Goal: Information Seeking & Learning: Learn about a topic

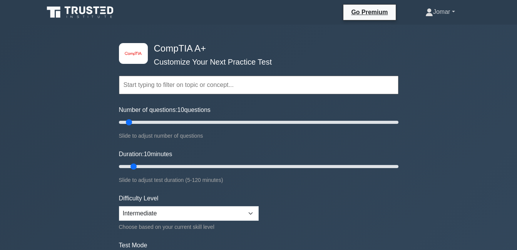
click at [447, 14] on link "Jomar" at bounding box center [440, 11] width 67 height 15
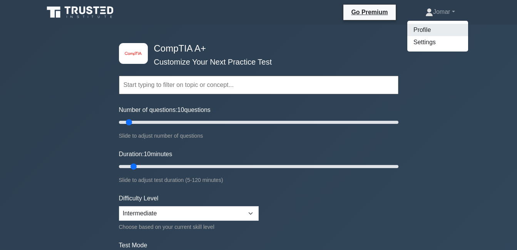
click at [428, 30] on link "Profile" at bounding box center [437, 30] width 61 height 12
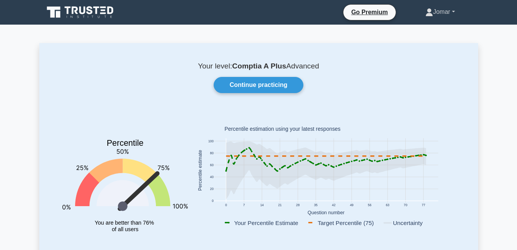
click at [433, 10] on link "Jomar" at bounding box center [440, 11] width 67 height 15
click at [425, 40] on link "Settings" at bounding box center [437, 42] width 61 height 12
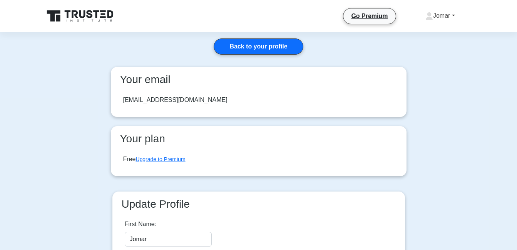
click at [452, 14] on link "Jomar" at bounding box center [440, 15] width 67 height 15
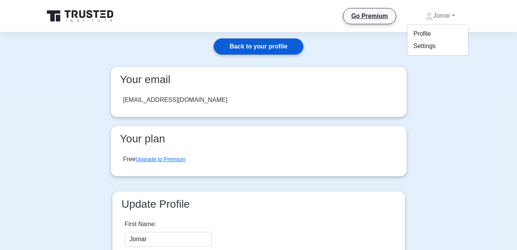
click at [281, 40] on link "Back to your profile" at bounding box center [257, 46] width 89 height 16
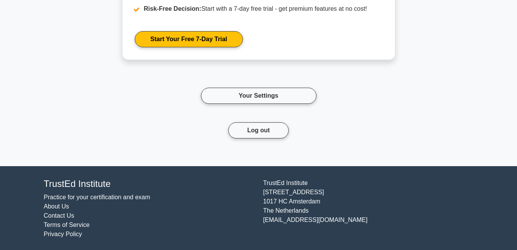
scroll to position [1385, 0]
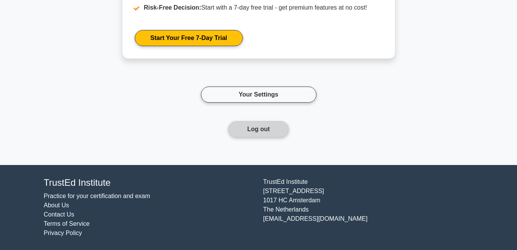
click at [255, 127] on button "Log out" at bounding box center [258, 129] width 60 height 16
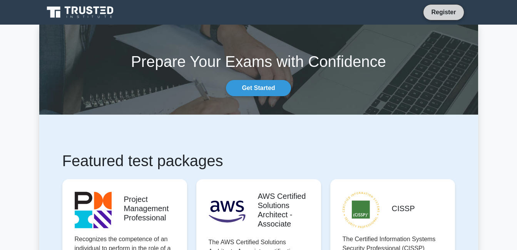
click at [446, 10] on link "Register" at bounding box center [443, 12] width 34 height 10
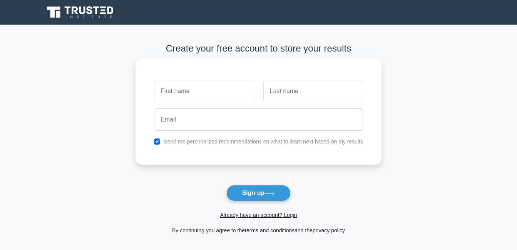
click at [231, 90] on input "text" at bounding box center [204, 91] width 100 height 22
click at [261, 67] on div "Send me personalized recommendations on what to learn next based on my results" at bounding box center [258, 111] width 246 height 106
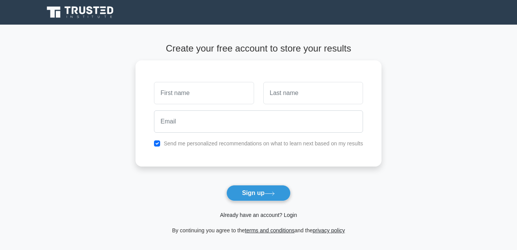
click at [266, 214] on link "Already have an account? Login" at bounding box center [258, 215] width 77 height 6
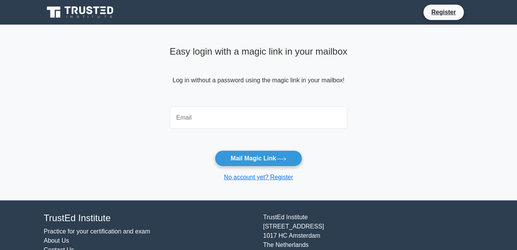
click at [216, 118] on input "email" at bounding box center [259, 118] width 178 height 22
type input "[EMAIL_ADDRESS][DOMAIN_NAME]"
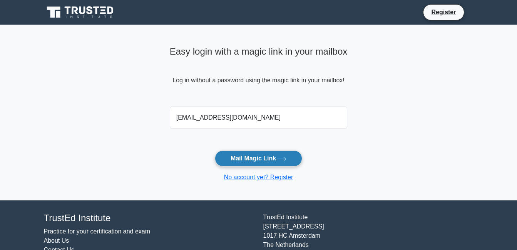
click at [286, 159] on icon at bounding box center [281, 158] width 9 height 3
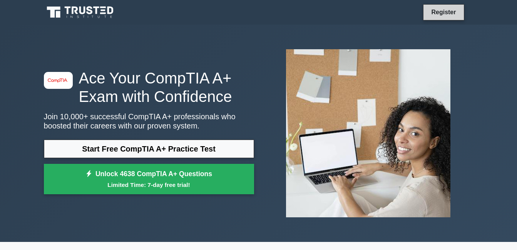
click at [448, 12] on link "Register" at bounding box center [443, 12] width 34 height 10
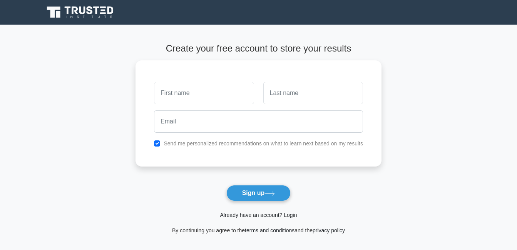
click at [263, 216] on link "Already have an account? Login" at bounding box center [258, 215] width 77 height 6
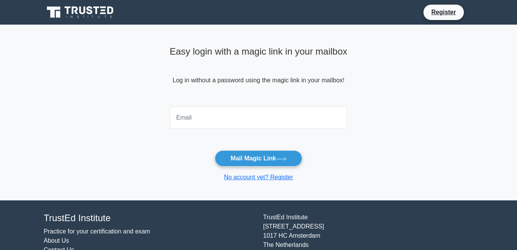
click at [240, 122] on input "email" at bounding box center [259, 118] width 178 height 22
type input "michaellancepadilla21@gmail.com"
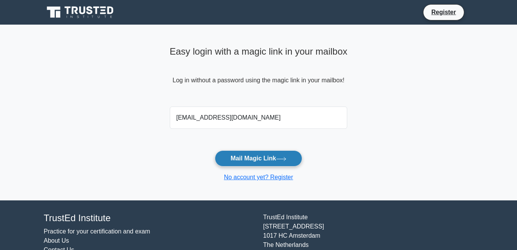
click at [269, 157] on button "Mail Magic Link" at bounding box center [258, 158] width 87 height 16
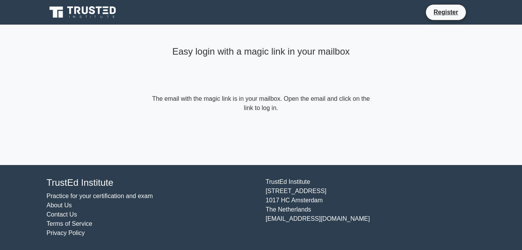
click at [234, 98] on form "The email with the magic link is in your mailbox. Open the email and click on t…" at bounding box center [261, 103] width 222 height 18
click at [443, 14] on link "Register" at bounding box center [446, 12] width 34 height 10
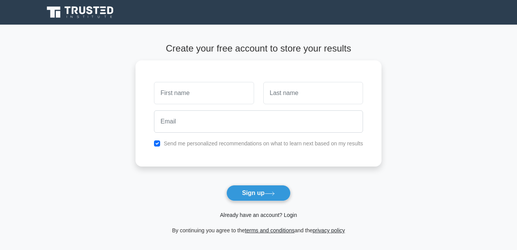
click at [257, 215] on link "Already have an account? Login" at bounding box center [258, 215] width 77 height 6
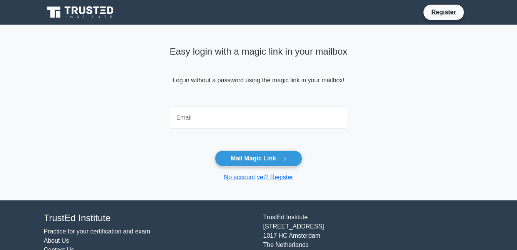
click at [248, 124] on input "email" at bounding box center [259, 118] width 178 height 22
type input "michaellancebaliton274@gmail.com"
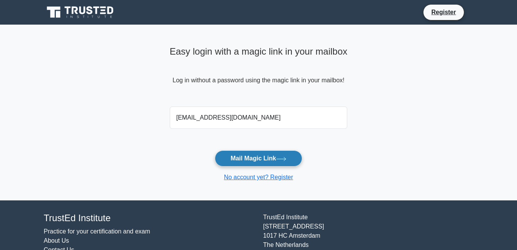
click at [281, 157] on icon at bounding box center [281, 159] width 10 height 4
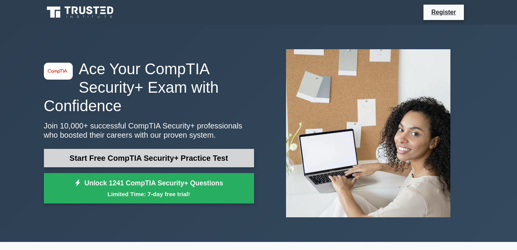
click at [158, 154] on link "Start Free CompTIA Security+ Practice Test" at bounding box center [149, 158] width 210 height 18
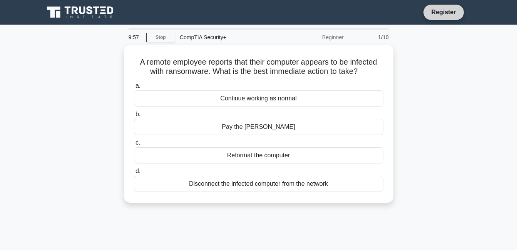
click at [438, 11] on link "Register" at bounding box center [443, 12] width 34 height 10
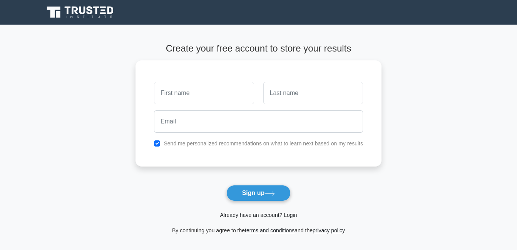
click at [258, 217] on link "Already have an account? Login" at bounding box center [258, 215] width 77 height 6
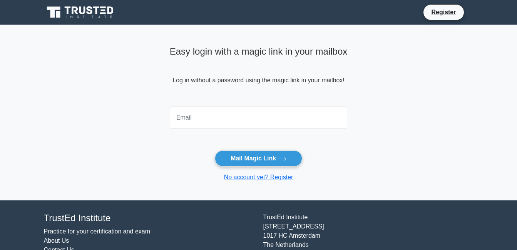
click at [252, 124] on input "email" at bounding box center [259, 118] width 178 height 22
click at [347, 156] on form "Mail Magic Link No account yet? Register" at bounding box center [259, 142] width 178 height 78
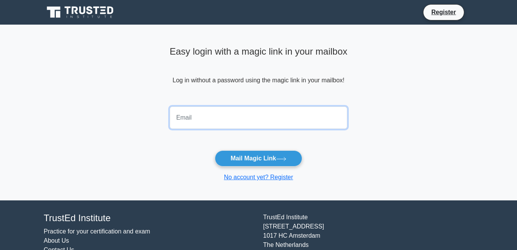
click at [265, 118] on input "email" at bounding box center [259, 118] width 178 height 22
type input "michaellancebaliton274@gmail.com"
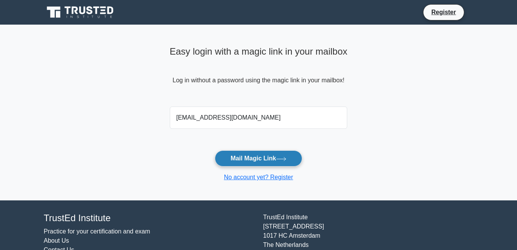
click at [261, 162] on button "Mail Magic Link" at bounding box center [258, 158] width 87 height 16
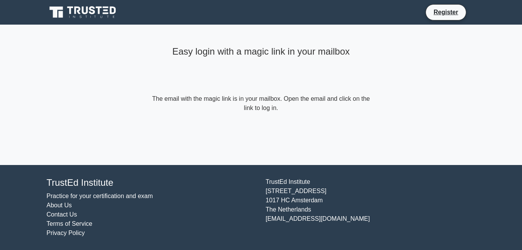
click at [288, 103] on form "The email with the magic link is in your mailbox. Open the email and click on t…" at bounding box center [261, 103] width 222 height 18
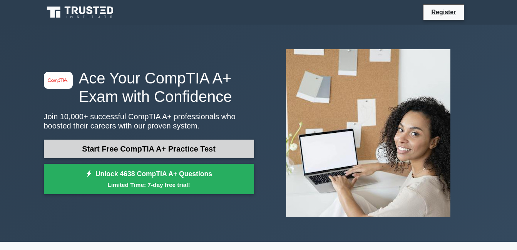
click at [170, 152] on link "Start Free CompTIA A+ Practice Test" at bounding box center [149, 149] width 210 height 18
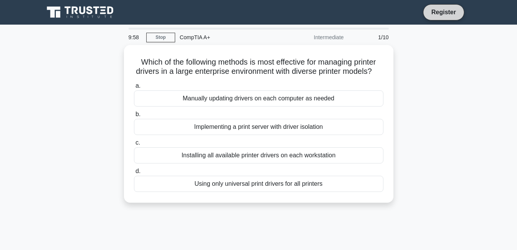
click at [440, 8] on link "Register" at bounding box center [443, 12] width 34 height 10
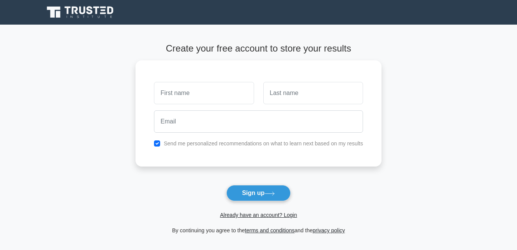
click at [262, 219] on span "Already have an account? Login" at bounding box center [258, 214] width 240 height 9
click at [262, 215] on link "Already have an account? Login" at bounding box center [258, 215] width 77 height 6
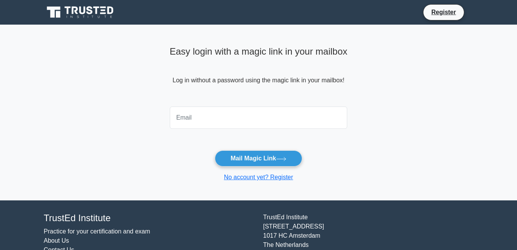
click at [229, 115] on input "email" at bounding box center [259, 118] width 178 height 22
type input "michaellancepadilla21@gmail.com"
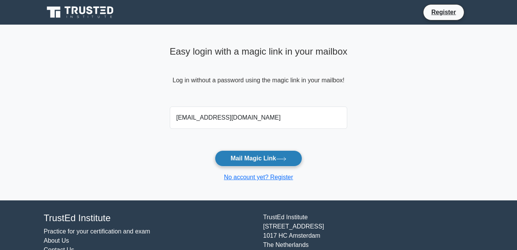
click at [252, 157] on button "Mail Magic Link" at bounding box center [258, 158] width 87 height 16
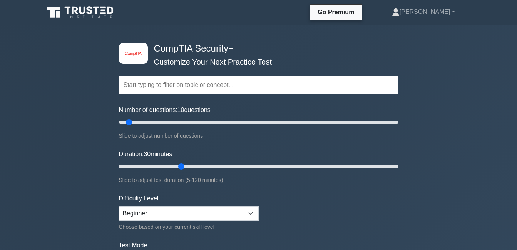
drag, startPoint x: 152, startPoint y: 121, endPoint x: 130, endPoint y: 123, distance: 21.6
type input "10"
click at [130, 123] on input "Number of questions: 10 questions" at bounding box center [258, 122] width 279 height 9
drag, startPoint x: 180, startPoint y: 166, endPoint x: 130, endPoint y: 164, distance: 50.0
type input "10"
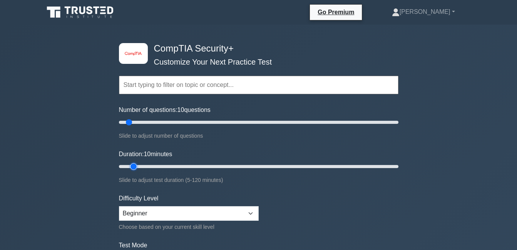
click at [130, 164] on input "Duration: 10 minutes" at bounding box center [258, 166] width 279 height 9
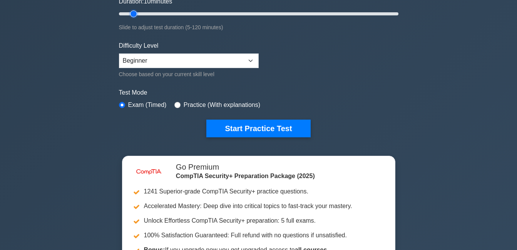
scroll to position [154, 0]
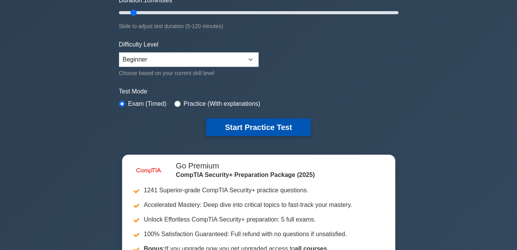
click at [246, 124] on button "Start Practice Test" at bounding box center [258, 127] width 104 height 18
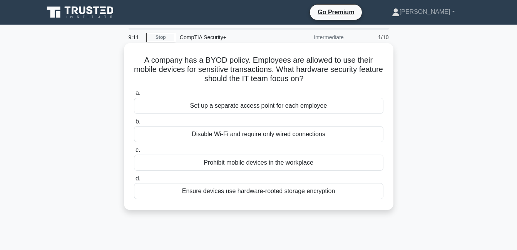
click at [296, 110] on div "Set up a separate access point for each employee" at bounding box center [258, 106] width 249 height 16
click at [134, 96] on input "a. Set up a separate access point for each employee" at bounding box center [134, 93] width 0 height 5
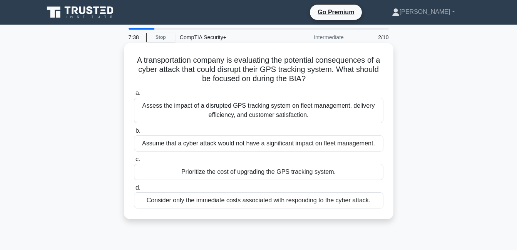
click at [271, 112] on div "Assess the impact of a disrupted GPS tracking system on fleet management, deliv…" at bounding box center [258, 110] width 249 height 25
click at [134, 96] on input "a. Assess the impact of a disrupted GPS tracking system on fleet management, de…" at bounding box center [134, 93] width 0 height 5
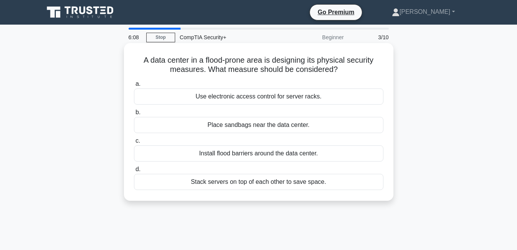
click at [238, 157] on div "Install flood barriers around the data center." at bounding box center [258, 153] width 249 height 16
click at [134, 143] on input "c. Install flood barriers around the data center." at bounding box center [134, 140] width 0 height 5
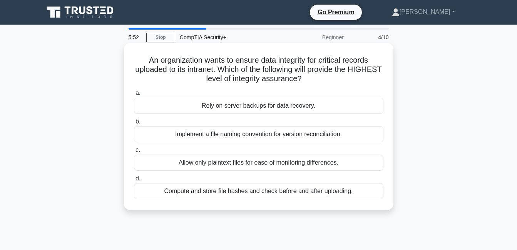
click at [231, 159] on div "Allow only plaintext files for ease of monitoring differences." at bounding box center [258, 163] width 249 height 16
click at [134, 153] on input "c. Allow only plaintext files for ease of monitoring differences." at bounding box center [134, 150] width 0 height 5
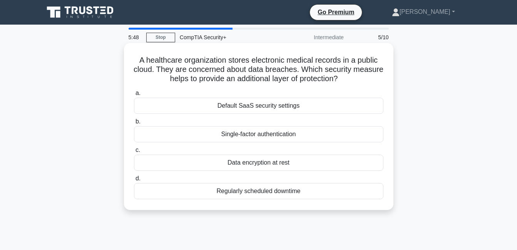
click at [232, 136] on div "Single-factor authentication" at bounding box center [258, 134] width 249 height 16
click at [134, 124] on input "b. Single-factor authentication" at bounding box center [134, 121] width 0 height 5
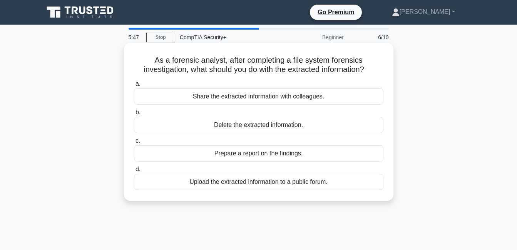
click at [232, 158] on div "Prepare a report on the findings." at bounding box center [258, 153] width 249 height 16
click at [134, 143] on input "c. Prepare a report on the findings." at bounding box center [134, 140] width 0 height 5
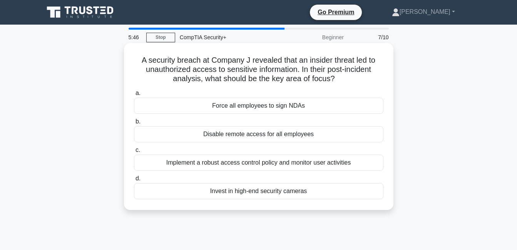
click at [232, 165] on div "Implement a robust access control policy and monitor user activities" at bounding box center [258, 163] width 249 height 16
click at [134, 153] on input "c. Implement a robust access control policy and monitor user activities" at bounding box center [134, 150] width 0 height 5
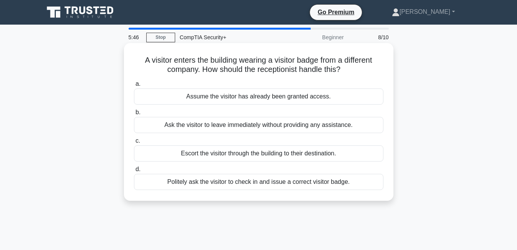
click at [244, 130] on div "Ask the visitor to leave immediately without providing any assistance." at bounding box center [258, 125] width 249 height 16
click at [134, 115] on input "b. Ask the visitor to leave immediately without providing any assistance." at bounding box center [134, 112] width 0 height 5
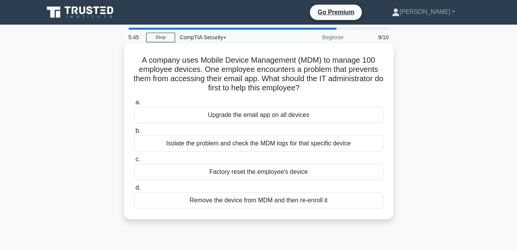
click at [247, 114] on div "Upgrade the email app on all devices" at bounding box center [258, 115] width 249 height 16
click at [134, 105] on input "a. Upgrade the email app on all devices" at bounding box center [134, 102] width 0 height 5
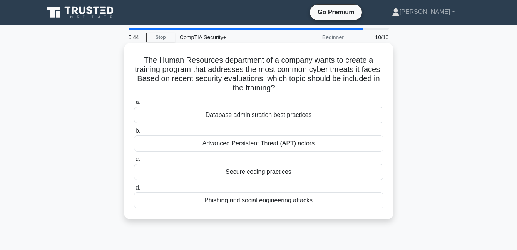
click at [246, 145] on div "Advanced Persistent Threat (APT) actors" at bounding box center [258, 143] width 249 height 16
click at [134, 133] on input "b. Advanced Persistent Threat (APT) actors" at bounding box center [134, 130] width 0 height 5
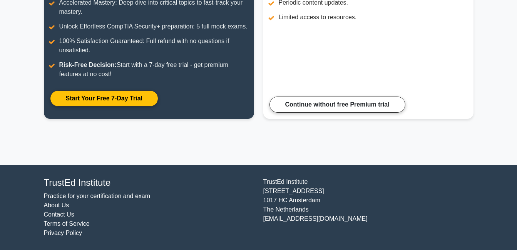
scroll to position [152, 0]
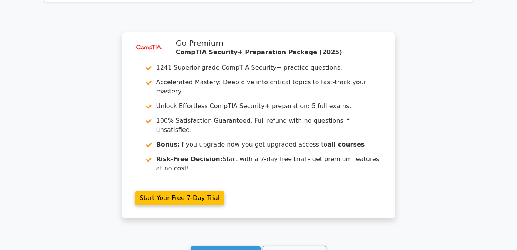
scroll to position [1192, 0]
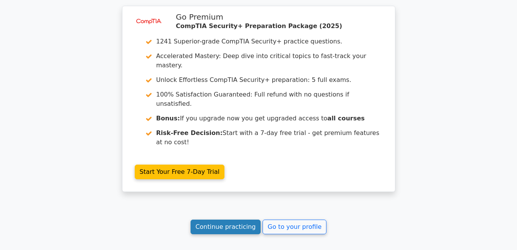
click at [217, 220] on link "Continue practicing" at bounding box center [225, 227] width 70 height 15
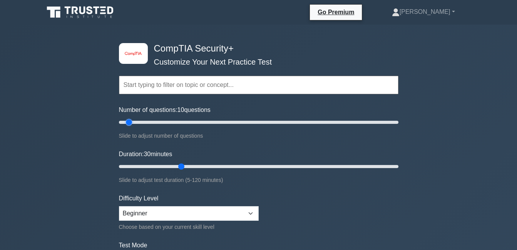
drag, startPoint x: 150, startPoint y: 121, endPoint x: 126, endPoint y: 122, distance: 24.2
type input "10"
click at [126, 122] on input "Number of questions: 10 questions" at bounding box center [258, 122] width 279 height 9
drag, startPoint x: 180, startPoint y: 165, endPoint x: 130, endPoint y: 161, distance: 50.9
type input "10"
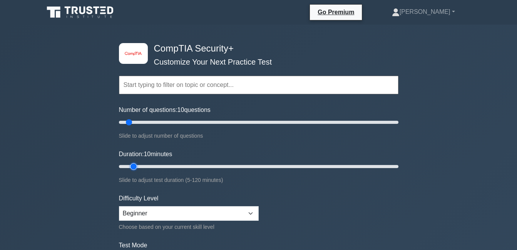
click at [130, 162] on input "Duration: 10 minutes" at bounding box center [258, 166] width 279 height 9
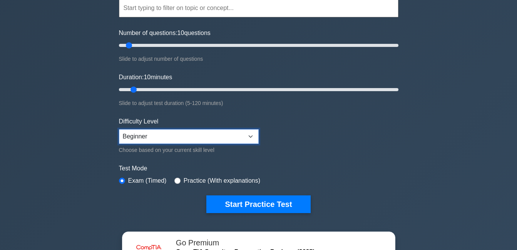
click at [175, 141] on select "Beginner Intermediate Expert" at bounding box center [189, 136] width 140 height 15
click at [119, 129] on select "Beginner Intermediate Expert" at bounding box center [189, 136] width 140 height 15
click at [158, 143] on select "Beginner Intermediate Expert" at bounding box center [189, 136] width 140 height 15
select select "beginner"
click at [119, 129] on select "Beginner Intermediate Expert" at bounding box center [189, 136] width 140 height 15
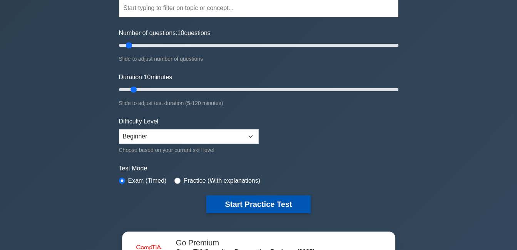
click at [251, 197] on button "Start Practice Test" at bounding box center [258, 204] width 104 height 18
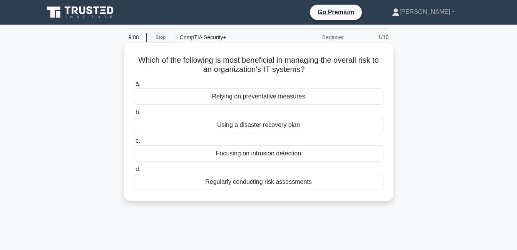
click at [253, 158] on div "Focusing on intrusion detection" at bounding box center [258, 153] width 249 height 16
click at [134, 143] on input "c. Focusing on intrusion detection" at bounding box center [134, 140] width 0 height 5
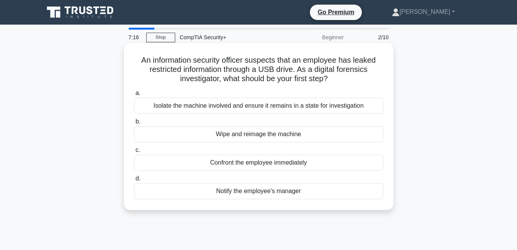
click at [267, 192] on div "Notify the employee's manager" at bounding box center [258, 191] width 249 height 16
click at [134, 181] on input "d. Notify the employee's manager" at bounding box center [134, 178] width 0 height 5
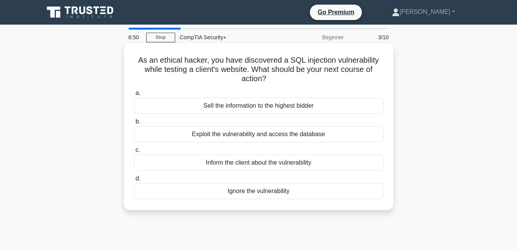
click at [246, 163] on div "Inform the client about the vulnerability" at bounding box center [258, 163] width 249 height 16
click at [134, 153] on input "c. Inform the client about the vulnerability" at bounding box center [134, 150] width 0 height 5
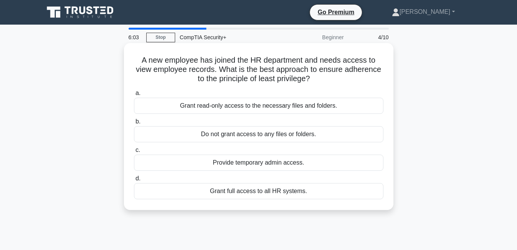
click at [244, 110] on div "Grant read-only access to the necessary files and folders." at bounding box center [258, 106] width 249 height 16
click at [134, 96] on input "a. Grant read-only access to the necessary files and folders." at bounding box center [134, 93] width 0 height 5
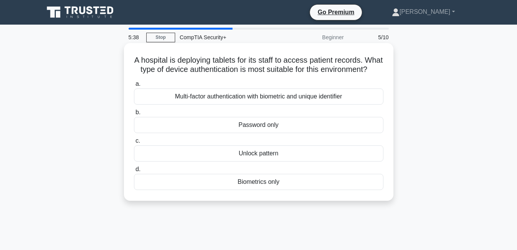
click at [245, 105] on div "Multi-factor authentication with biometric and unique identifier" at bounding box center [258, 96] width 249 height 16
click at [134, 87] on input "a. Multi-factor authentication with biometric and unique identifier" at bounding box center [134, 84] width 0 height 5
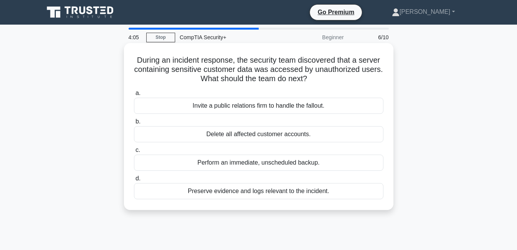
click at [212, 165] on div "Perform an immediate, unscheduled backup." at bounding box center [258, 163] width 249 height 16
click at [134, 153] on input "c. Perform an immediate, unscheduled backup." at bounding box center [134, 150] width 0 height 5
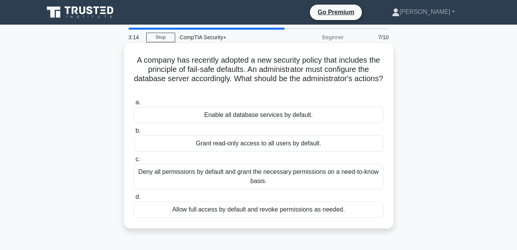
click at [249, 148] on div "Grant read-only access to all users by default." at bounding box center [258, 143] width 249 height 16
click at [134, 133] on input "b. Grant read-only access to all users by default." at bounding box center [134, 130] width 0 height 5
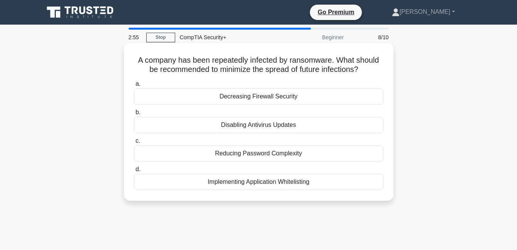
click at [256, 155] on div "Reducing Password Complexity" at bounding box center [258, 153] width 249 height 16
click at [134, 143] on input "c. Reducing Password Complexity" at bounding box center [134, 140] width 0 height 5
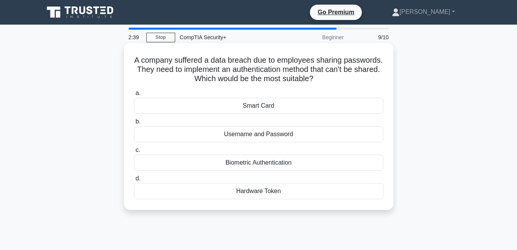
click at [243, 163] on div "Biometric Authentication" at bounding box center [258, 163] width 249 height 16
click at [134, 153] on input "c. Biometric Authentication" at bounding box center [134, 150] width 0 height 5
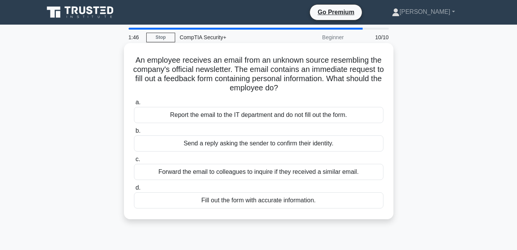
click at [255, 119] on div "Report the email to the IT department and do not fill out the form." at bounding box center [258, 115] width 249 height 16
click at [134, 105] on input "a. Report the email to the IT department and do not fill out the form." at bounding box center [134, 102] width 0 height 5
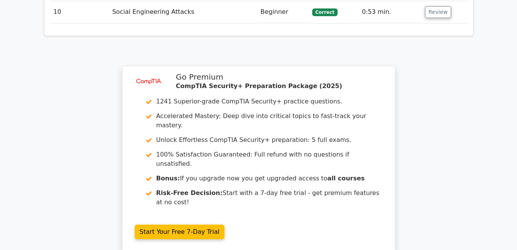
scroll to position [1192, 0]
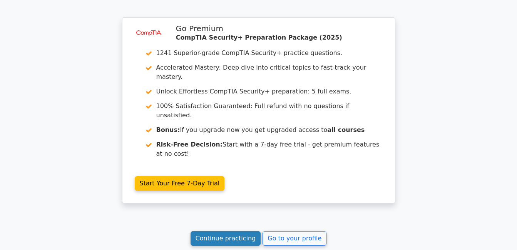
click at [225, 231] on link "Continue practicing" at bounding box center [225, 238] width 70 height 15
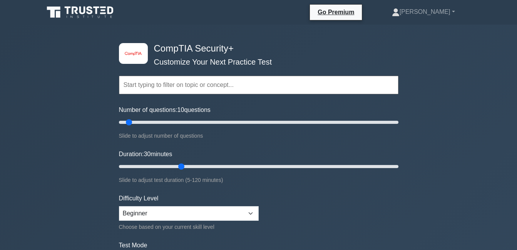
drag, startPoint x: 150, startPoint y: 122, endPoint x: 126, endPoint y: 125, distance: 23.6
type input "10"
click at [126, 125] on input "Number of questions: 10 questions" at bounding box center [258, 122] width 279 height 9
drag, startPoint x: 175, startPoint y: 166, endPoint x: 138, endPoint y: 166, distance: 37.3
type input "10"
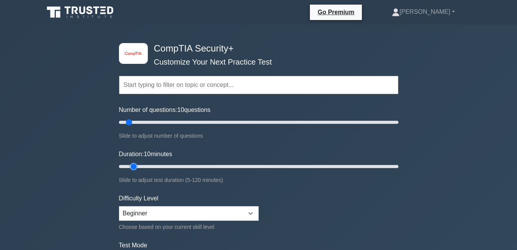
click at [138, 166] on input "Duration: 10 minutes" at bounding box center [258, 166] width 279 height 9
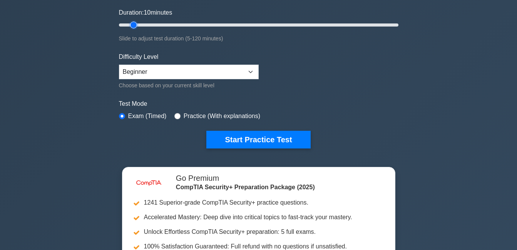
scroll to position [154, 0]
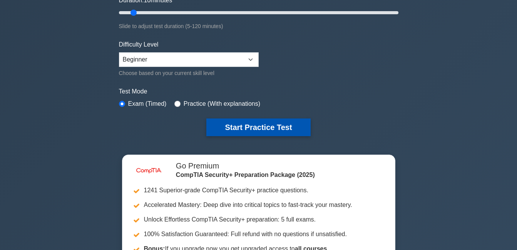
click at [240, 127] on button "Start Practice Test" at bounding box center [258, 127] width 104 height 18
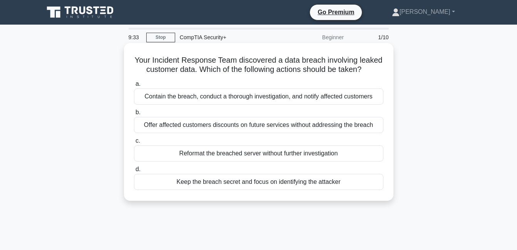
click at [237, 126] on div "Offer affected customers discounts on future services without addressing the br…" at bounding box center [258, 125] width 249 height 16
click at [134, 115] on input "b. Offer affected customers discounts on future services without addressing the…" at bounding box center [134, 112] width 0 height 5
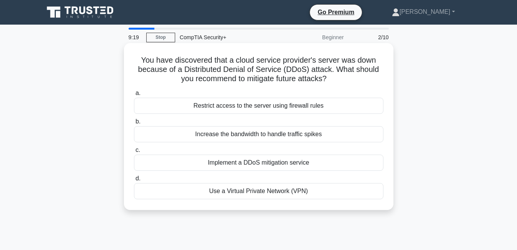
click at [291, 109] on div "Restrict access to the server using firewall rules" at bounding box center [258, 106] width 249 height 16
click at [134, 96] on input "a. Restrict access to the server using firewall rules" at bounding box center [134, 93] width 0 height 5
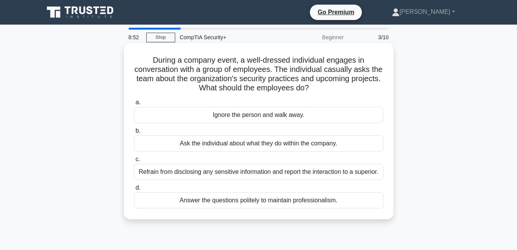
click at [247, 146] on div "Ask the individual about what they do within the company." at bounding box center [258, 143] width 249 height 16
click at [134, 133] on input "b. Ask the individual about what they do within the company." at bounding box center [134, 130] width 0 height 5
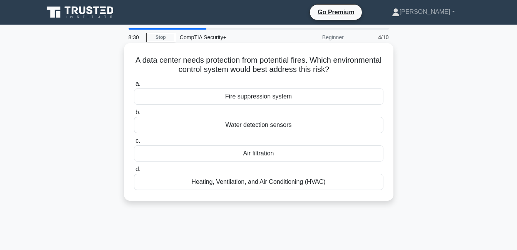
click at [248, 98] on div "Fire suppression system" at bounding box center [258, 96] width 249 height 16
click at [134, 87] on input "a. Fire suppression system" at bounding box center [134, 84] width 0 height 5
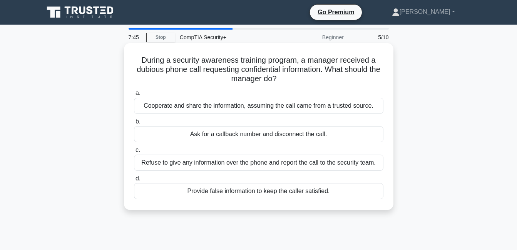
click at [212, 108] on div "Cooperate and share the information, assuming the call came from a trusted sour…" at bounding box center [258, 106] width 249 height 16
click at [134, 96] on input "a. Cooperate and share the information, assuming the call came from a trusted s…" at bounding box center [134, 93] width 0 height 5
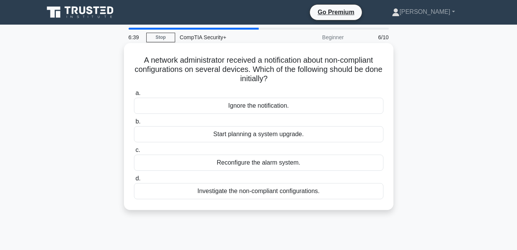
click at [258, 163] on div "Reconfigure the alarm system." at bounding box center [258, 163] width 249 height 16
click at [134, 153] on input "c. Reconfigure the alarm system." at bounding box center [134, 150] width 0 height 5
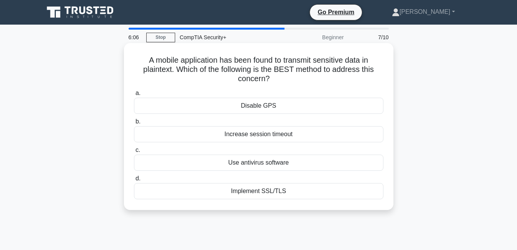
click at [257, 161] on div "Use antivirus software" at bounding box center [258, 163] width 249 height 16
click at [134, 153] on input "c. Use antivirus software" at bounding box center [134, 150] width 0 height 5
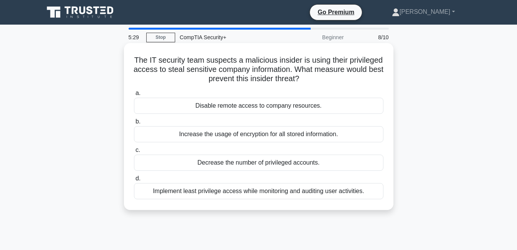
click at [264, 103] on div "Disable remote access to company resources." at bounding box center [258, 106] width 249 height 16
click at [134, 96] on input "a. Disable remote access to company resources." at bounding box center [134, 93] width 0 height 5
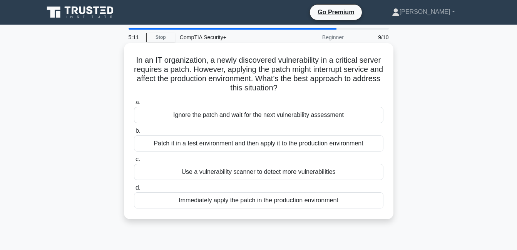
click at [225, 140] on div "Patch it in a test environment and then apply it to the production environment" at bounding box center [258, 143] width 249 height 16
click at [134, 133] on input "b. Patch it in a test environment and then apply it to the production environme…" at bounding box center [134, 130] width 0 height 5
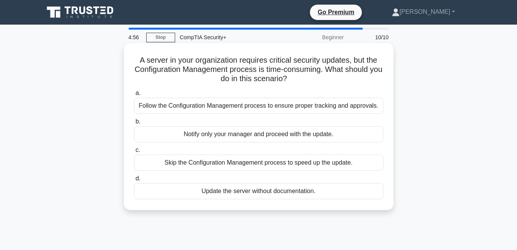
click at [240, 107] on div "Follow the Configuration Management process to ensure proper tracking and appro…" at bounding box center [258, 106] width 249 height 16
click at [134, 96] on input "a. Follow the Configuration Management process to ensure proper tracking and ap…" at bounding box center [134, 93] width 0 height 5
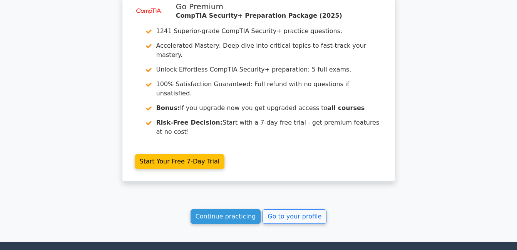
scroll to position [1243, 0]
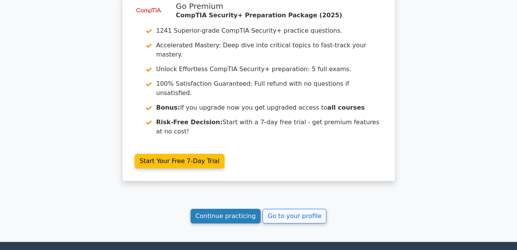
click at [244, 209] on link "Continue practicing" at bounding box center [225, 216] width 70 height 15
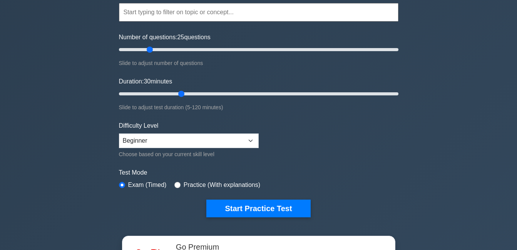
scroll to position [38, 0]
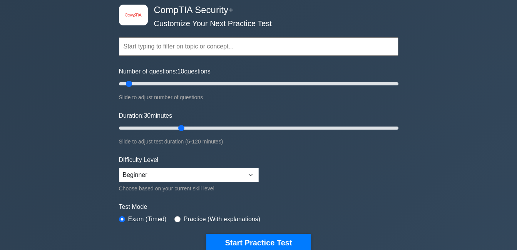
drag, startPoint x: 148, startPoint y: 85, endPoint x: 128, endPoint y: 83, distance: 20.1
type input "10"
click at [128, 83] on input "Number of questions: 10 questions" at bounding box center [258, 83] width 279 height 9
drag, startPoint x: 180, startPoint y: 128, endPoint x: 136, endPoint y: 122, distance: 43.8
type input "10"
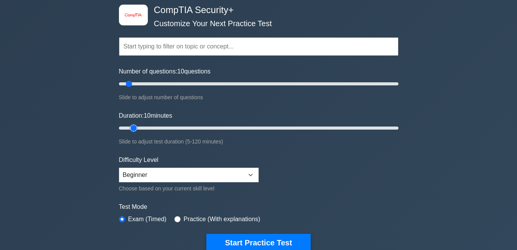
click at [136, 123] on input "Duration: 10 minutes" at bounding box center [258, 127] width 279 height 9
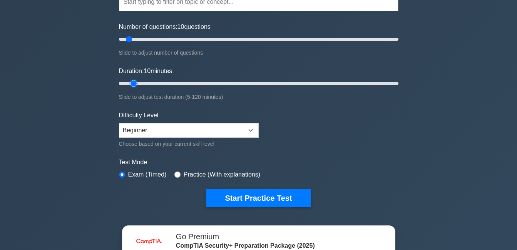
scroll to position [154, 0]
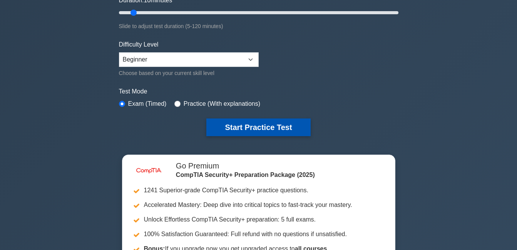
click at [224, 130] on button "Start Practice Test" at bounding box center [258, 127] width 104 height 18
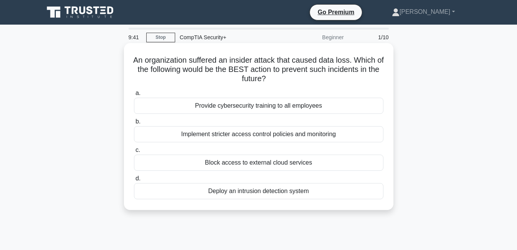
click at [270, 106] on div "Provide cybersecurity training to all employees" at bounding box center [258, 106] width 249 height 16
click at [134, 96] on input "a. Provide cybersecurity training to all employees" at bounding box center [134, 93] width 0 height 5
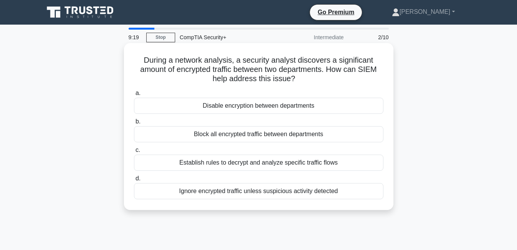
drag, startPoint x: 143, startPoint y: 58, endPoint x: 348, endPoint y: 193, distance: 245.1
click at [348, 193] on div "During a network analysis, a security analyst discovers a significant amount of…" at bounding box center [258, 126] width 263 height 161
drag, startPoint x: 348, startPoint y: 193, endPoint x: 290, endPoint y: 135, distance: 81.9
copy div "During a network analysis, a security analyst discovers a significant amount of…"
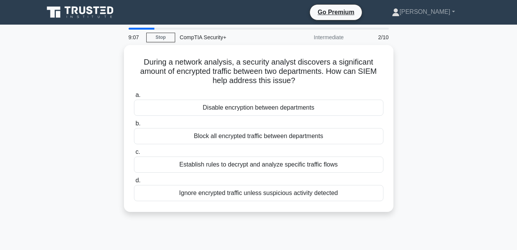
click at [90, 133] on div "During a network analysis, a security analyst discovers a significant amount of…" at bounding box center [258, 133] width 438 height 176
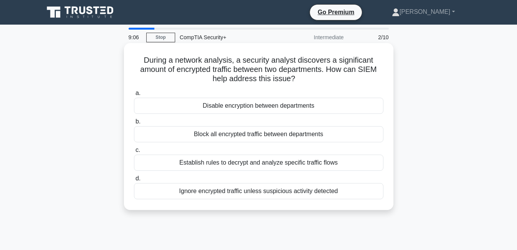
click at [187, 161] on div "Establish rules to decrypt and analyze specific traffic flows" at bounding box center [258, 163] width 249 height 16
drag, startPoint x: 187, startPoint y: 161, endPoint x: 171, endPoint y: 161, distance: 16.2
click at [171, 161] on div "Establish rules to decrypt and analyze specific traffic flows" at bounding box center [258, 163] width 249 height 16
click at [134, 153] on input "c. Establish rules to decrypt and analyze specific traffic flows" at bounding box center [134, 150] width 0 height 5
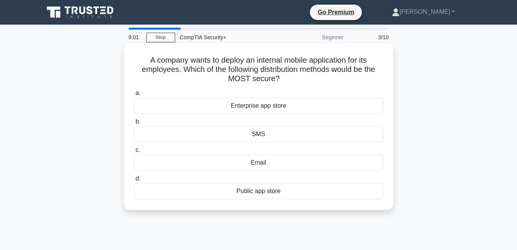
drag, startPoint x: 144, startPoint y: 59, endPoint x: 288, endPoint y: 193, distance: 196.5
click at [288, 193] on div "A company wants to deploy an internal mobile application for its employees. Whi…" at bounding box center [258, 126] width 263 height 161
drag, startPoint x: 288, startPoint y: 193, endPoint x: 274, endPoint y: 192, distance: 13.9
copy div "A company wants to deploy an internal mobile application for its employees. Whi…"
click at [140, 70] on h5 "A company wants to deploy an internal mobile application for its employees. Whi…" at bounding box center [258, 69] width 251 height 28
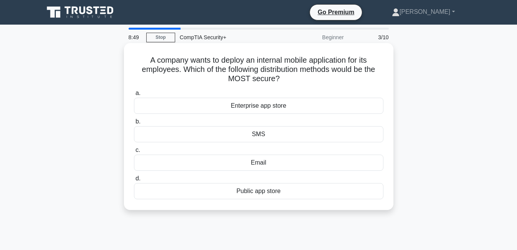
click at [231, 106] on div "Enterprise app store" at bounding box center [258, 106] width 249 height 16
click at [134, 96] on input "a. Enterprise app store" at bounding box center [134, 93] width 0 height 5
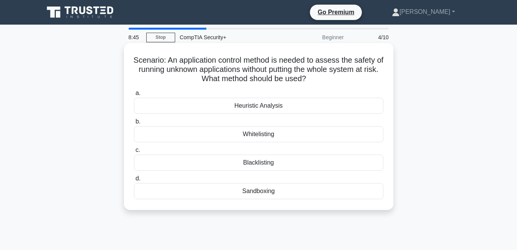
drag, startPoint x: 136, startPoint y: 61, endPoint x: 283, endPoint y: 193, distance: 198.0
click at [283, 193] on div "Scenario: An application control method is needed to assess the safety of runni…" at bounding box center [258, 126] width 263 height 161
drag, startPoint x: 283, startPoint y: 193, endPoint x: 270, endPoint y: 191, distance: 13.2
copy div "Scenario: An application control method is needed to assess the safety of runni…"
click at [195, 72] on h5 "Scenario: An application control method is needed to assess the safety of runni…" at bounding box center [258, 69] width 251 height 28
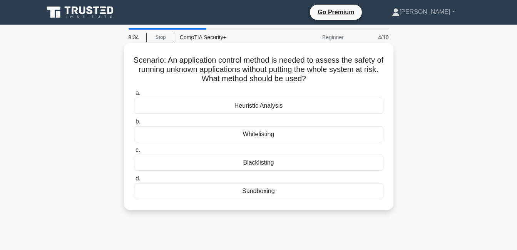
click at [168, 80] on h5 "Scenario: An application control method is needed to assess the safety of runni…" at bounding box center [258, 69] width 251 height 28
click at [255, 195] on div "Sandboxing" at bounding box center [258, 191] width 249 height 16
click at [134, 181] on input "d. Sandboxing" at bounding box center [134, 178] width 0 height 5
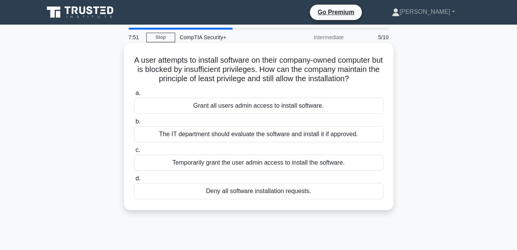
drag, startPoint x: 133, startPoint y: 57, endPoint x: 313, endPoint y: 191, distance: 224.3
click at [313, 191] on div "A user attempts to install software on their company-owned computer but is bloc…" at bounding box center [258, 126] width 263 height 161
drag, startPoint x: 313, startPoint y: 191, endPoint x: 305, endPoint y: 192, distance: 8.5
copy div "A user attempts to install software on their company-owned computer but is bloc…"
drag, startPoint x: 370, startPoint y: 87, endPoint x: 367, endPoint y: 55, distance: 32.1
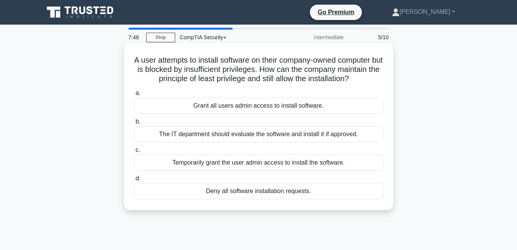
click at [370, 87] on div "A user attempts to install software on their company-owned computer but is bloc…" at bounding box center [258, 126] width 263 height 161
click at [370, 80] on h5 "A user attempts to install software on their company-owned computer but is bloc…" at bounding box center [258, 69] width 251 height 28
click at [369, 70] on h5 "A user attempts to install software on their company-owned computer but is bloc…" at bounding box center [258, 69] width 251 height 28
click at [369, 68] on h5 "A user attempts to install software on their company-owned computer but is bloc…" at bounding box center [258, 69] width 251 height 28
click at [187, 136] on div "The IT department should evaluate the software and install it if approved." at bounding box center [258, 134] width 249 height 16
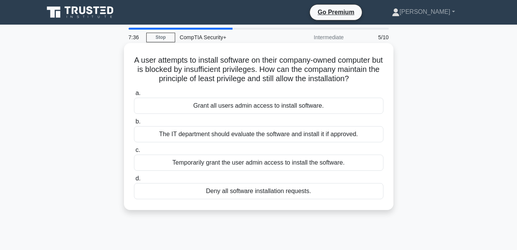
click at [134, 124] on input "b. The IT department should evaluate the software and install it if approved." at bounding box center [134, 121] width 0 height 5
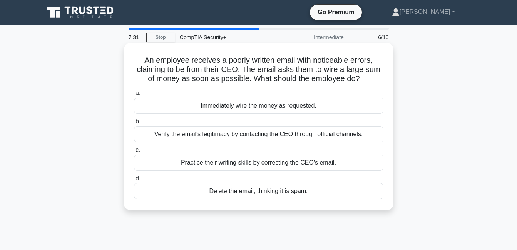
drag, startPoint x: 139, startPoint y: 60, endPoint x: 317, endPoint y: 200, distance: 226.0
click at [317, 200] on div "An employee receives a poorly written email with noticeable errors, claiming to…" at bounding box center [258, 126] width 263 height 161
drag, startPoint x: 317, startPoint y: 200, endPoint x: 298, endPoint y: 190, distance: 21.5
copy div "An employee receives a poorly written email with noticeable errors, claiming to…"
click at [182, 77] on h5 "An employee receives a poorly written email with noticeable errors, claiming to…" at bounding box center [258, 69] width 251 height 28
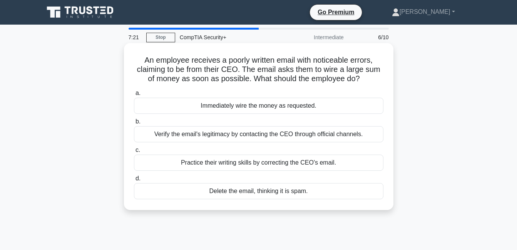
click at [128, 127] on div "An employee receives a poorly written email with noticeable errors, claiming to…" at bounding box center [258, 126] width 263 height 161
click at [167, 133] on div "Verify the email's legitimacy by contacting the CEO through official channels." at bounding box center [258, 134] width 249 height 16
click at [134, 124] on input "b. Verify the email's legitimacy by contacting the CEO through official channel…" at bounding box center [134, 121] width 0 height 5
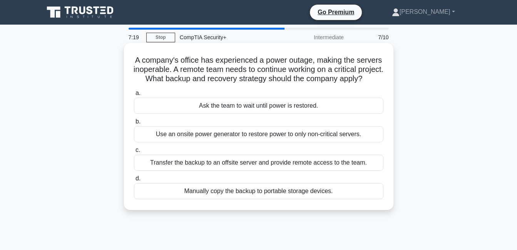
drag, startPoint x: 146, startPoint y: 60, endPoint x: 334, endPoint y: 206, distance: 238.2
click at [334, 206] on div "A company's office has experienced a power outage, making the servers inoperabl…" at bounding box center [258, 126] width 263 height 161
drag, startPoint x: 334, startPoint y: 206, endPoint x: 327, endPoint y: 204, distance: 7.9
copy div "A company's office has experienced a power outage, making the servers inoperabl…"
click at [249, 171] on div "Transfer the backup to an offsite server and provide remote access to the team." at bounding box center [258, 163] width 249 height 16
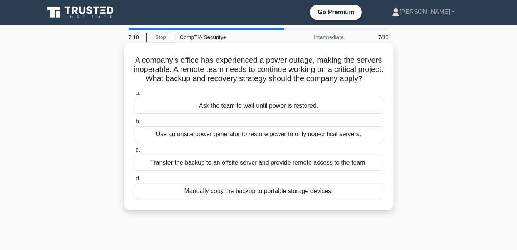
click at [134, 153] on input "c. Transfer the backup to an offsite server and provide remote access to the te…" at bounding box center [134, 150] width 0 height 5
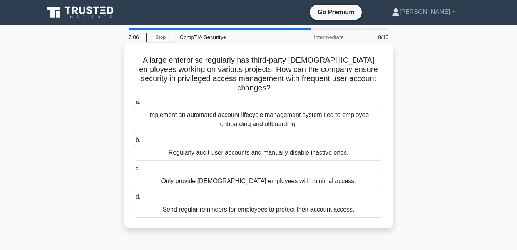
drag, startPoint x: 132, startPoint y: 58, endPoint x: 358, endPoint y: 202, distance: 267.9
click at [358, 202] on div "A large enterprise regularly has third-party contract employees working on vari…" at bounding box center [258, 135] width 263 height 179
drag, startPoint x: 358, startPoint y: 202, endPoint x: 348, endPoint y: 200, distance: 10.6
copy div "A large enterprise regularly has third-party contract employees working on vari…"
click at [363, 61] on h5 "A large enterprise regularly has third-party contract employees working on vari…" at bounding box center [258, 74] width 251 height 38
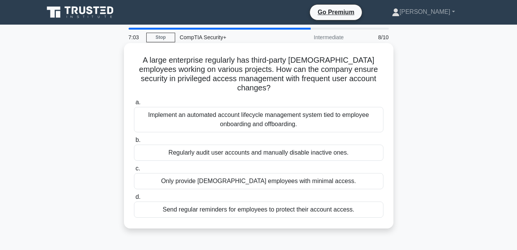
click at [340, 71] on h5 "A large enterprise regularly has third-party contract employees working on vari…" at bounding box center [258, 74] width 251 height 38
click at [367, 96] on div "a. Implement an automated account lifecycle management system tied to employee …" at bounding box center [258, 157] width 258 height 123
click at [278, 107] on div "Implement an automated account lifecycle management system tied to employee onb…" at bounding box center [258, 119] width 249 height 25
click at [134, 105] on input "a. Implement an automated account lifecycle management system tied to employee …" at bounding box center [134, 102] width 0 height 5
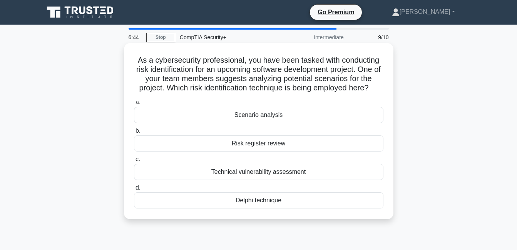
drag, startPoint x: 135, startPoint y: 60, endPoint x: 285, endPoint y: 203, distance: 207.0
click at [285, 203] on div "As a cybersecurity professional, you have been tasked with conducting risk iden…" at bounding box center [258, 131] width 263 height 170
drag, startPoint x: 285, startPoint y: 203, endPoint x: 275, endPoint y: 200, distance: 11.2
copy div "As a cybersecurity professional, you have been tasked with conducting risk iden…"
click at [308, 84] on h5 "As a cybersecurity professional, you have been tasked with conducting risk iden…" at bounding box center [258, 74] width 251 height 38
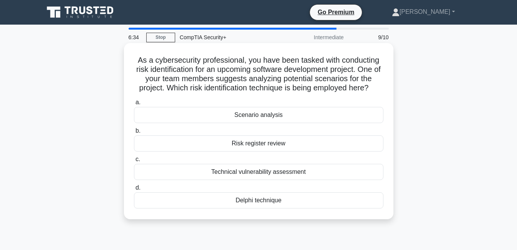
click at [245, 112] on div "Scenario analysis" at bounding box center [258, 115] width 249 height 16
click at [134, 105] on input "a. Scenario analysis" at bounding box center [134, 102] width 0 height 5
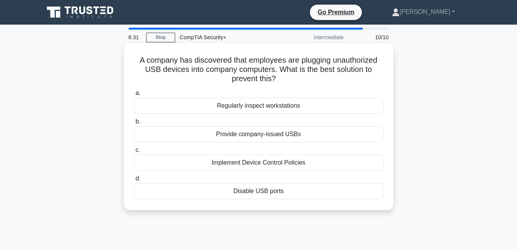
click at [253, 135] on div "Provide company-issued USBs" at bounding box center [258, 134] width 249 height 16
click at [134, 124] on input "b. Provide company-issued USBs" at bounding box center [134, 121] width 0 height 5
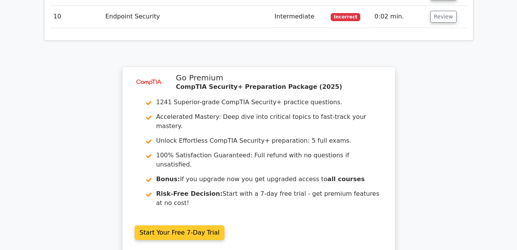
scroll to position [1192, 0]
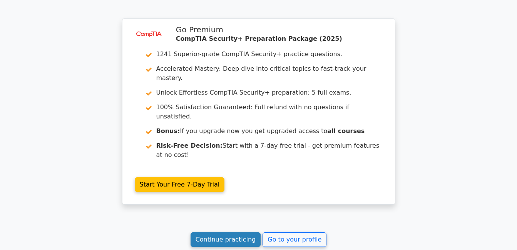
click at [225, 232] on link "Continue practicing" at bounding box center [225, 239] width 70 height 15
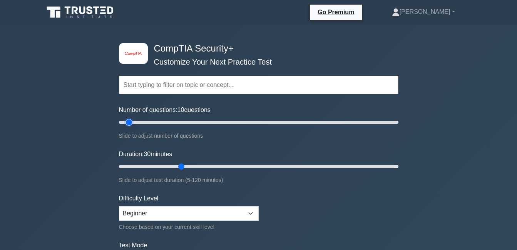
drag, startPoint x: 151, startPoint y: 121, endPoint x: 127, endPoint y: 122, distance: 23.5
type input "10"
click at [127, 122] on input "Number of questions: 10 questions" at bounding box center [258, 122] width 279 height 9
drag, startPoint x: 182, startPoint y: 167, endPoint x: 134, endPoint y: 164, distance: 48.2
type input "10"
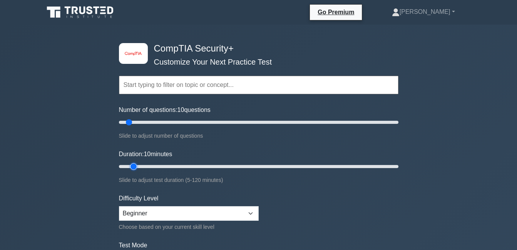
click at [134, 164] on input "Duration: 10 minutes" at bounding box center [258, 166] width 279 height 9
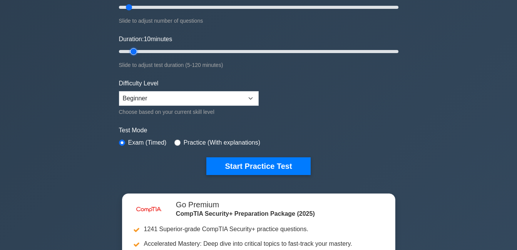
scroll to position [115, 0]
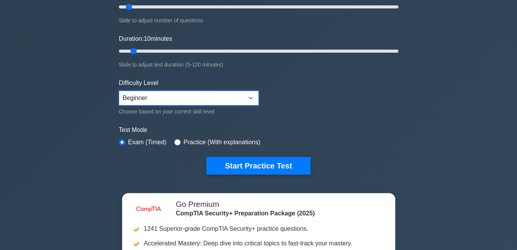
click at [188, 98] on select "Beginner Intermediate Expert" at bounding box center [189, 98] width 140 height 15
select select "intermediate"
click at [119, 91] on select "Beginner Intermediate Expert" at bounding box center [189, 98] width 140 height 15
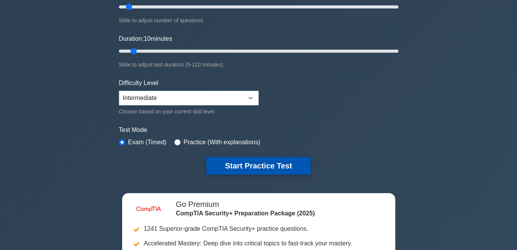
click at [242, 157] on button "Start Practice Test" at bounding box center [258, 166] width 104 height 18
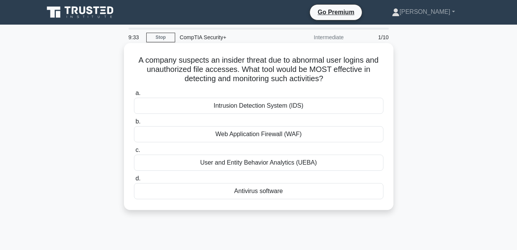
click at [250, 107] on div "Intrusion Detection System (IDS)" at bounding box center [258, 106] width 249 height 16
click at [134, 96] on input "a. Intrusion Detection System (IDS)" at bounding box center [134, 93] width 0 height 5
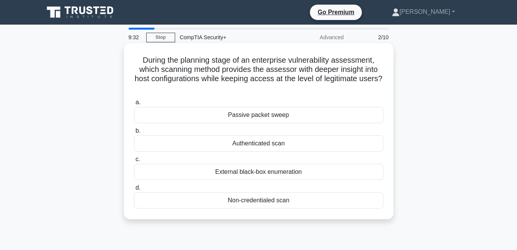
click at [248, 147] on div "Authenticated scan" at bounding box center [258, 143] width 249 height 16
click at [134, 133] on input "b. Authenticated scan" at bounding box center [134, 130] width 0 height 5
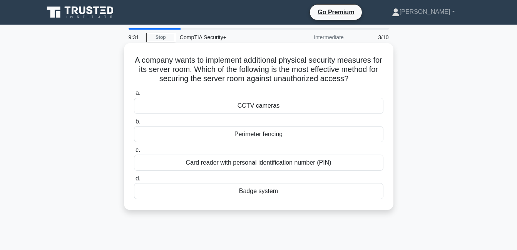
click at [251, 167] on div "Card reader with personal identification number (PIN)" at bounding box center [258, 163] width 249 height 16
click at [134, 153] on input "c. Card reader with personal identification number (PIN)" at bounding box center [134, 150] width 0 height 5
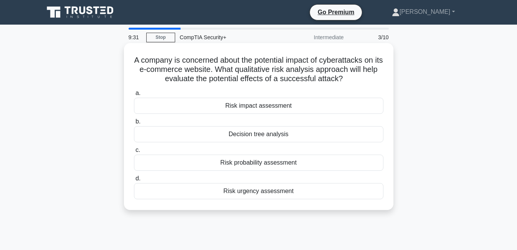
click at [251, 166] on div "Risk probability assessment" at bounding box center [258, 163] width 249 height 16
click at [134, 153] on input "c. Risk probability assessment" at bounding box center [134, 150] width 0 height 5
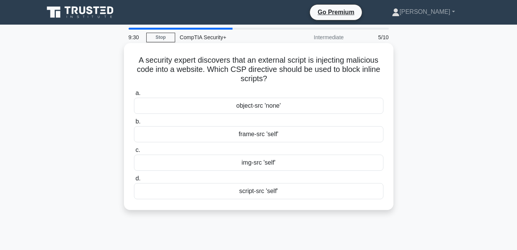
click at [253, 137] on div "frame-src 'self'" at bounding box center [258, 134] width 249 height 16
click at [134, 124] on input "b. frame-src 'self'" at bounding box center [134, 121] width 0 height 5
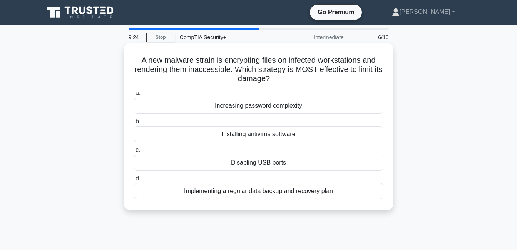
click at [253, 136] on div "Installing antivirus software" at bounding box center [258, 134] width 249 height 16
click at [134, 124] on input "b. Installing antivirus software" at bounding box center [134, 121] width 0 height 5
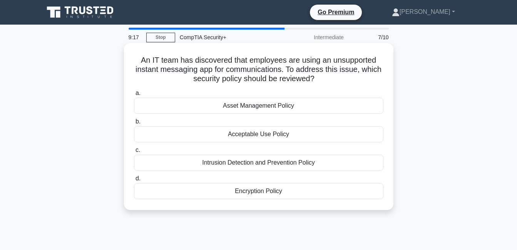
click at [244, 105] on div "Asset Management Policy" at bounding box center [258, 106] width 249 height 16
click at [134, 96] on input "a. Asset Management Policy" at bounding box center [134, 93] width 0 height 5
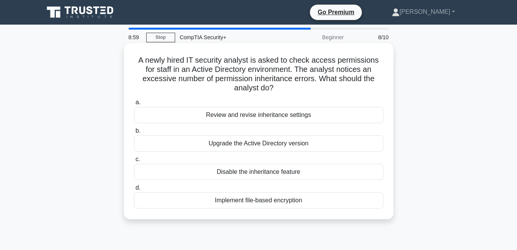
click at [267, 121] on div "Review and revise inheritance settings" at bounding box center [258, 115] width 249 height 16
click at [134, 105] on input "a. Review and revise inheritance settings" at bounding box center [134, 102] width 0 height 5
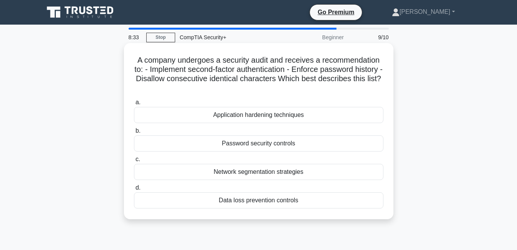
click at [256, 145] on div "Password security controls" at bounding box center [258, 143] width 249 height 16
click at [134, 133] on input "b. Password security controls" at bounding box center [134, 130] width 0 height 5
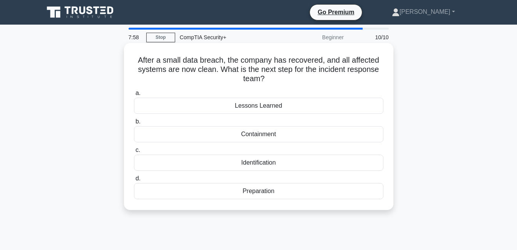
click at [286, 110] on div "Lessons Learned" at bounding box center [258, 106] width 249 height 16
click at [134, 96] on input "a. Lessons Learned" at bounding box center [134, 93] width 0 height 5
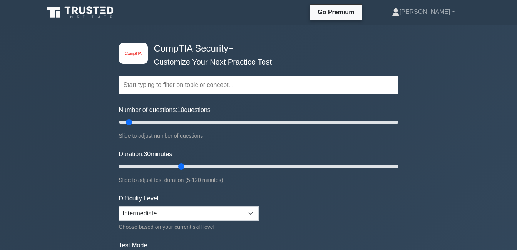
drag, startPoint x: 150, startPoint y: 122, endPoint x: 128, endPoint y: 123, distance: 21.9
type input "10"
click at [128, 123] on input "Number of questions: 10 questions" at bounding box center [258, 122] width 279 height 9
drag, startPoint x: 180, startPoint y: 167, endPoint x: 136, endPoint y: 166, distance: 43.5
type input "10"
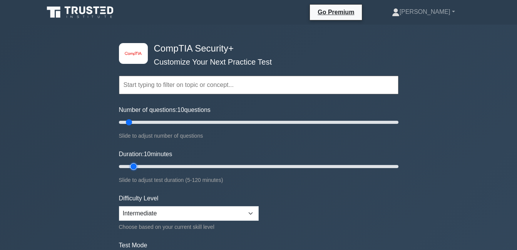
click at [136, 166] on input "Duration: 10 minutes" at bounding box center [258, 166] width 279 height 9
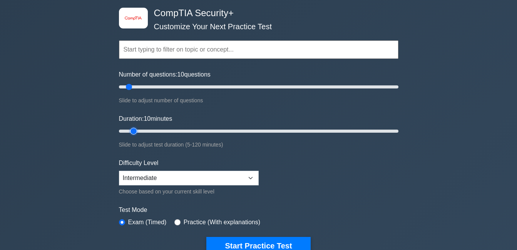
scroll to position [77, 0]
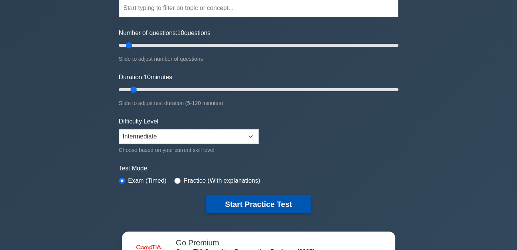
click at [229, 198] on button "Start Practice Test" at bounding box center [258, 204] width 104 height 18
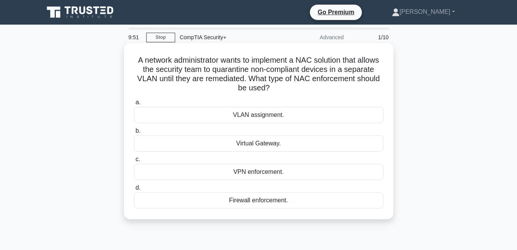
click at [236, 114] on div "VLAN assignment." at bounding box center [258, 115] width 249 height 16
click at [134, 105] on input "a. VLAN assignment." at bounding box center [134, 102] width 0 height 5
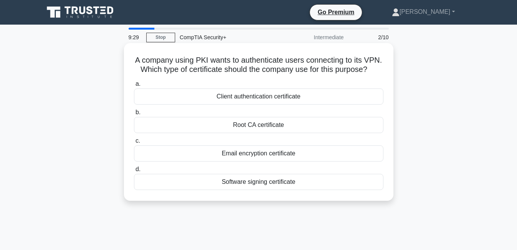
click at [275, 105] on div "Client authentication certificate" at bounding box center [258, 96] width 249 height 16
click at [134, 87] on input "a. Client authentication certificate" at bounding box center [134, 84] width 0 height 5
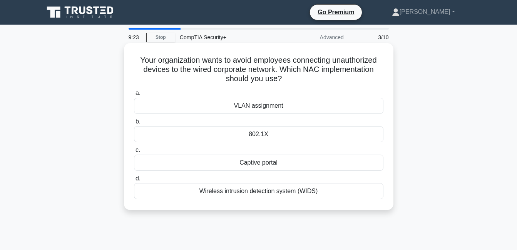
click at [278, 107] on div "VLAN assignment" at bounding box center [258, 106] width 249 height 16
click at [134, 96] on input "a. VLAN assignment" at bounding box center [134, 93] width 0 height 5
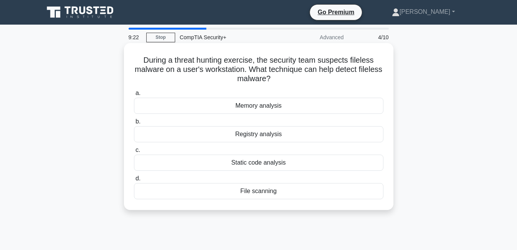
click at [253, 161] on div "Static code analysis" at bounding box center [258, 163] width 249 height 16
drag, startPoint x: 253, startPoint y: 161, endPoint x: 237, endPoint y: 165, distance: 16.7
click at [237, 165] on div "Static code analysis" at bounding box center [258, 163] width 249 height 16
click at [134, 153] on input "c. Static code analysis" at bounding box center [134, 150] width 0 height 5
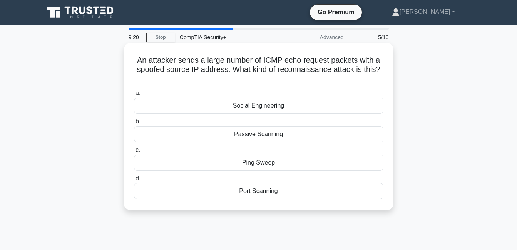
click at [258, 107] on div "Social Engineering" at bounding box center [258, 106] width 249 height 16
click at [134, 96] on input "a. Social Engineering" at bounding box center [134, 93] width 0 height 5
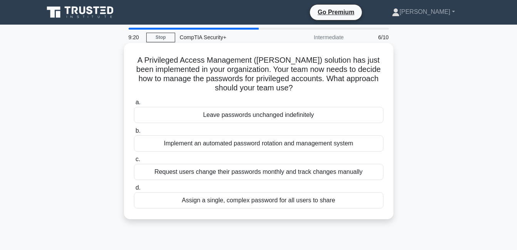
click at [249, 144] on div "Implement an automated password rotation and management system" at bounding box center [258, 143] width 249 height 16
click at [134, 133] on input "b. Implement an automated password rotation and management system" at bounding box center [134, 130] width 0 height 5
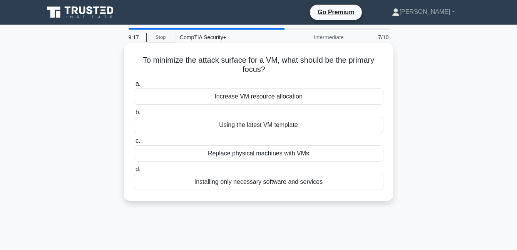
click at [269, 99] on div "Increase VM resource allocation" at bounding box center [258, 96] width 249 height 16
click at [134, 87] on input "a. Increase VM resource allocation" at bounding box center [134, 84] width 0 height 5
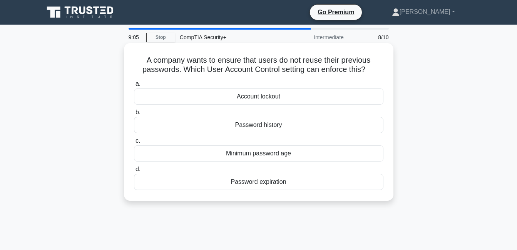
click at [269, 97] on div "Account lockout" at bounding box center [258, 96] width 249 height 16
click at [134, 87] on input "a. Account lockout" at bounding box center [134, 84] width 0 height 5
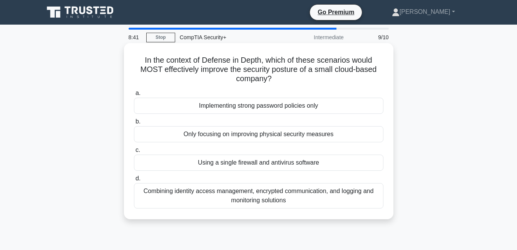
click at [269, 106] on div "Implementing strong password policies only" at bounding box center [258, 106] width 249 height 16
click at [134, 96] on input "a. Implementing strong password policies only" at bounding box center [134, 93] width 0 height 5
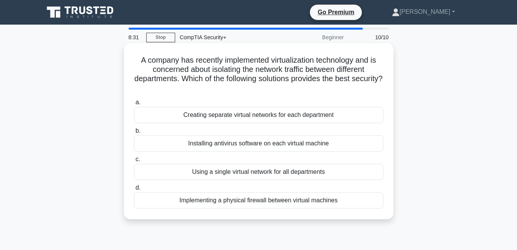
click at [222, 148] on div "Installing antivirus software on each virtual machine" at bounding box center [258, 143] width 249 height 16
click at [134, 133] on input "b. Installing antivirus software on each virtual machine" at bounding box center [134, 130] width 0 height 5
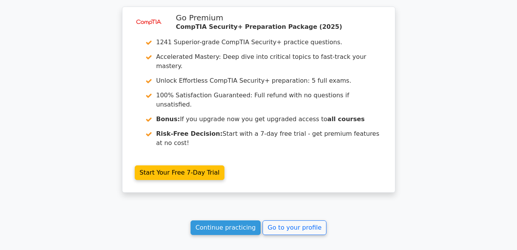
scroll to position [1258, 0]
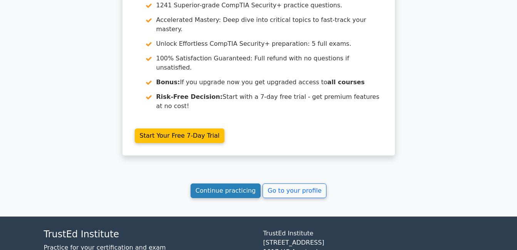
click at [211, 183] on link "Continue practicing" at bounding box center [225, 190] width 70 height 15
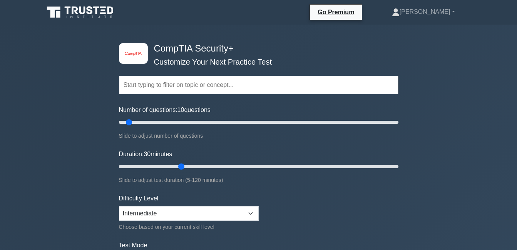
drag, startPoint x: 141, startPoint y: 121, endPoint x: 127, endPoint y: 121, distance: 14.6
type input "10"
click at [127, 121] on input "Number of questions: 10 questions" at bounding box center [258, 122] width 279 height 9
drag, startPoint x: 179, startPoint y: 167, endPoint x: 137, endPoint y: 162, distance: 42.3
type input "10"
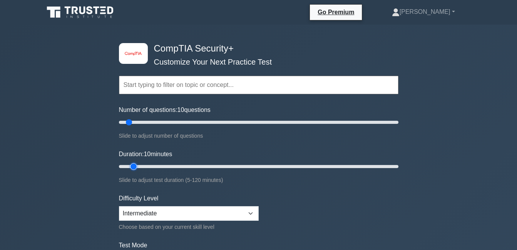
click at [137, 162] on input "Duration: 10 minutes" at bounding box center [258, 166] width 279 height 9
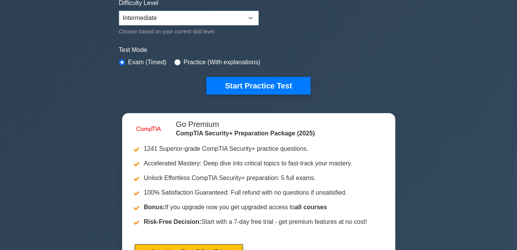
scroll to position [115, 0]
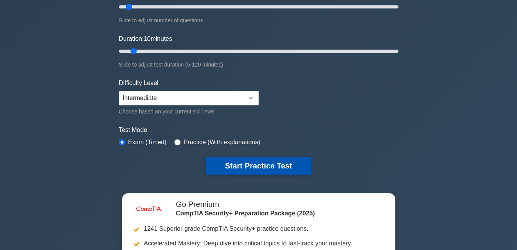
click at [218, 162] on button "Start Practice Test" at bounding box center [258, 166] width 104 height 18
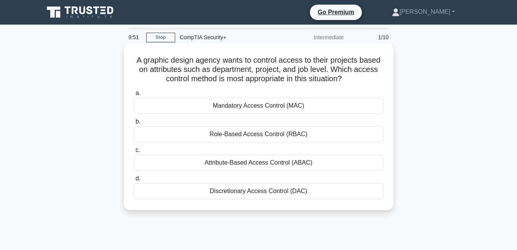
drag, startPoint x: 131, startPoint y: 59, endPoint x: 305, endPoint y: 192, distance: 218.7
click at [305, 192] on div "A graphic design agency wants to control access to their projects based on attr…" at bounding box center [258, 126] width 263 height 161
copy div "A graphic design agency wants to control access to their projects based on attr…"
click at [343, 85] on div "A graphic design agency wants to control access to their projects based on attr…" at bounding box center [258, 126] width 263 height 161
click at [212, 160] on div "Attribute-Based Access Control (ABAC)" at bounding box center [258, 163] width 249 height 16
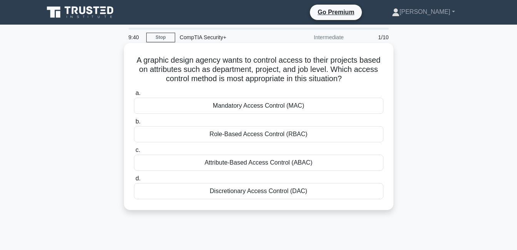
click at [134, 153] on input "c. Attribute-Based Access Control (ABAC)" at bounding box center [134, 150] width 0 height 5
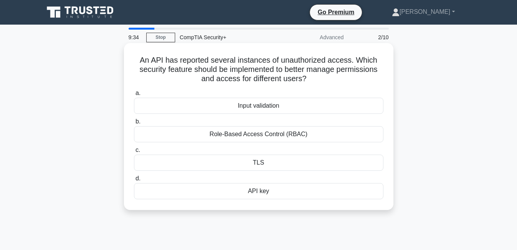
drag, startPoint x: 138, startPoint y: 60, endPoint x: 276, endPoint y: 194, distance: 192.8
click at [276, 194] on div "An API has reported several instances of unauthorized access. Which security fe…" at bounding box center [258, 126] width 263 height 161
drag, startPoint x: 276, startPoint y: 194, endPoint x: 267, endPoint y: 193, distance: 9.6
copy div "An API has reported several instances of unauthorized access. Which security fe…"
click at [311, 82] on icon ".spinner_0XTQ{transform-origin:center;animation:spinner_y6GP .75s linear infini…" at bounding box center [310, 79] width 9 height 9
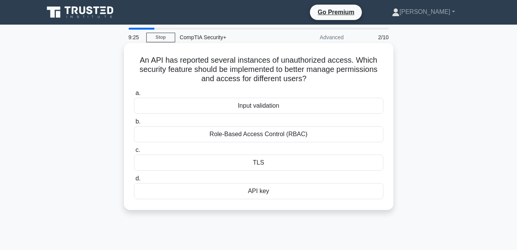
click at [227, 136] on div "Role-Based Access Control (RBAC)" at bounding box center [258, 134] width 249 height 16
click at [134, 124] on input "b. Role-Based Access Control (RBAC)" at bounding box center [134, 121] width 0 height 5
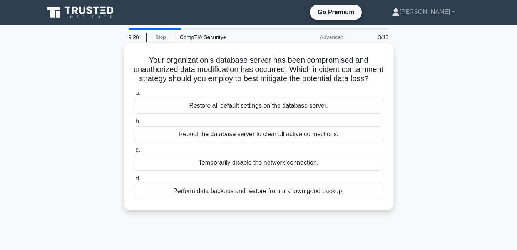
drag, startPoint x: 147, startPoint y: 58, endPoint x: 350, endPoint y: 202, distance: 248.2
click at [350, 202] on div "Your organization's database server has been compromised and unauthorized data …" at bounding box center [258, 126] width 263 height 161
drag, startPoint x: 350, startPoint y: 202, endPoint x: 342, endPoint y: 202, distance: 8.1
copy div "Your organization's database server has been compromised and unauthorized data …"
click at [356, 78] on h5 "Your organization's database server has been compromised and unauthorized data …" at bounding box center [258, 69] width 251 height 28
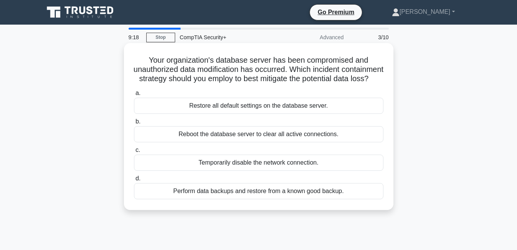
click at [351, 65] on h5 "Your organization's database server has been compromised and unauthorized data …" at bounding box center [258, 69] width 251 height 28
click at [197, 169] on div "Temporarily disable the network connection." at bounding box center [258, 163] width 249 height 16
click at [134, 153] on input "c. Temporarily disable the network connection." at bounding box center [134, 150] width 0 height 5
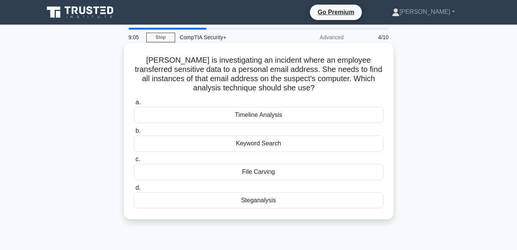
drag, startPoint x: 145, startPoint y: 60, endPoint x: 278, endPoint y: 202, distance: 194.5
click at [278, 202] on div "[PERSON_NAME] is investigating an incident where an employee transferred sensit…" at bounding box center [258, 131] width 263 height 170
drag, startPoint x: 278, startPoint y: 202, endPoint x: 271, endPoint y: 202, distance: 7.3
copy div "[PERSON_NAME] is investigating an incident where an employee transferred sensit…"
click at [295, 83] on h5 "[PERSON_NAME] is investigating an incident where an employee transferred sensit…" at bounding box center [258, 74] width 251 height 38
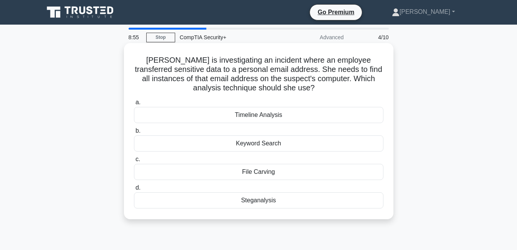
click at [245, 145] on div "Keyword Search" at bounding box center [258, 143] width 249 height 16
click at [134, 133] on input "b. Keyword Search" at bounding box center [134, 130] width 0 height 5
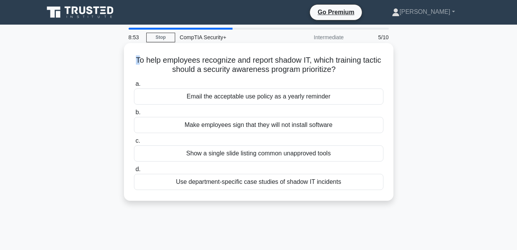
click at [144, 60] on h5 "To help employees recognize and report shadow IT, which training tactic should …" at bounding box center [258, 64] width 251 height 19
click at [142, 60] on h5 "To help employees recognize and report shadow IT, which training tactic should …" at bounding box center [258, 64] width 251 height 19
drag, startPoint x: 142, startPoint y: 60, endPoint x: 337, endPoint y: 182, distance: 230.0
click at [337, 182] on div "To help employees recognize and report shadow IT, which training tactic should …" at bounding box center [258, 122] width 263 height 152
click at [192, 67] on h5 "To help employees recognize and report shadow IT, which training tactic should …" at bounding box center [258, 64] width 251 height 19
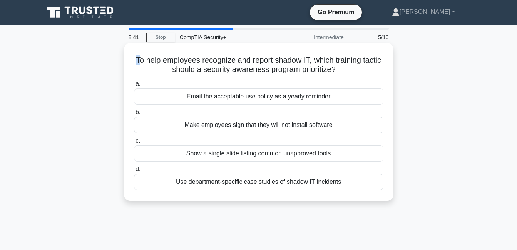
click at [220, 63] on h5 "To help employees recognize and report shadow IT, which training tactic should …" at bounding box center [258, 64] width 251 height 19
click at [219, 60] on h5 "To help employees recognize and report shadow IT, which training tactic should …" at bounding box center [258, 64] width 251 height 19
click at [192, 179] on div "Use department-specific case studies of shadow IT incidents" at bounding box center [258, 182] width 249 height 16
click at [134, 172] on input "d. Use department-specific case studies of shadow IT incidents" at bounding box center [134, 169] width 0 height 5
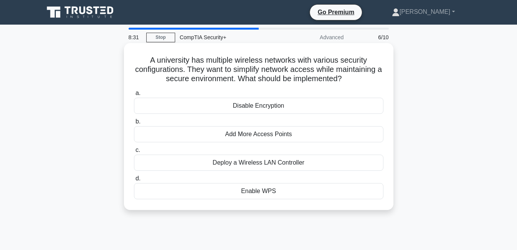
drag, startPoint x: 147, startPoint y: 60, endPoint x: 297, endPoint y: 198, distance: 203.9
click at [297, 198] on div "A university has multiple wireless networks with various security configuration…" at bounding box center [258, 126] width 263 height 161
drag, startPoint x: 297, startPoint y: 198, endPoint x: 272, endPoint y: 192, distance: 25.9
copy div "A university has multiple wireless networks with various security configuration…"
click at [335, 62] on h5 "A university has multiple wireless networks with various security configuration…" at bounding box center [258, 69] width 251 height 28
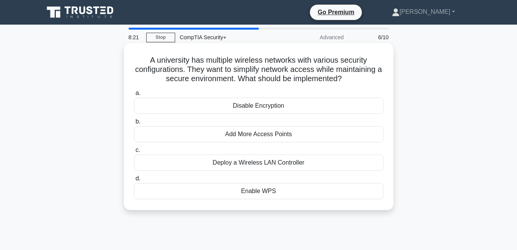
click at [250, 160] on div "Deploy a Wireless LAN Controller" at bounding box center [258, 163] width 249 height 16
click at [134, 153] on input "c. Deploy a Wireless LAN Controller" at bounding box center [134, 150] width 0 height 5
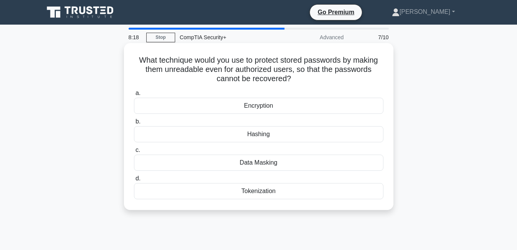
click at [270, 132] on div "Hashing" at bounding box center [258, 134] width 249 height 16
click at [134, 124] on input "b. [GEOGRAPHIC_DATA]" at bounding box center [134, 121] width 0 height 5
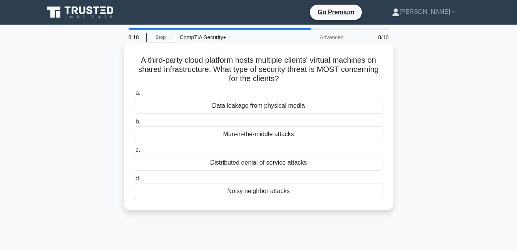
click at [268, 162] on div "Distributed denial of service attacks" at bounding box center [258, 163] width 249 height 16
click at [134, 153] on input "c. Distributed denial of service attacks" at bounding box center [134, 150] width 0 height 5
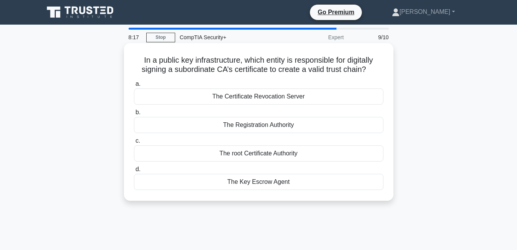
click at [266, 180] on div "The Key Escrow Agent" at bounding box center [258, 182] width 249 height 16
click at [134, 172] on input "d. The Key Escrow Agent" at bounding box center [134, 169] width 0 height 5
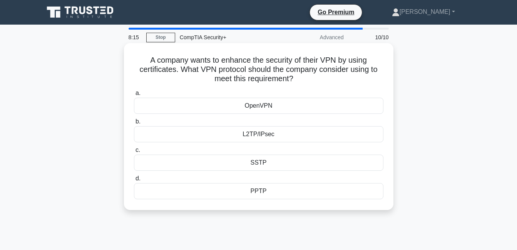
click at [271, 132] on div "L2TP/IPsec" at bounding box center [258, 134] width 249 height 16
click at [134, 124] on input "b. L2TP/IPsec" at bounding box center [134, 121] width 0 height 5
